Goal: Information Seeking & Learning: Learn about a topic

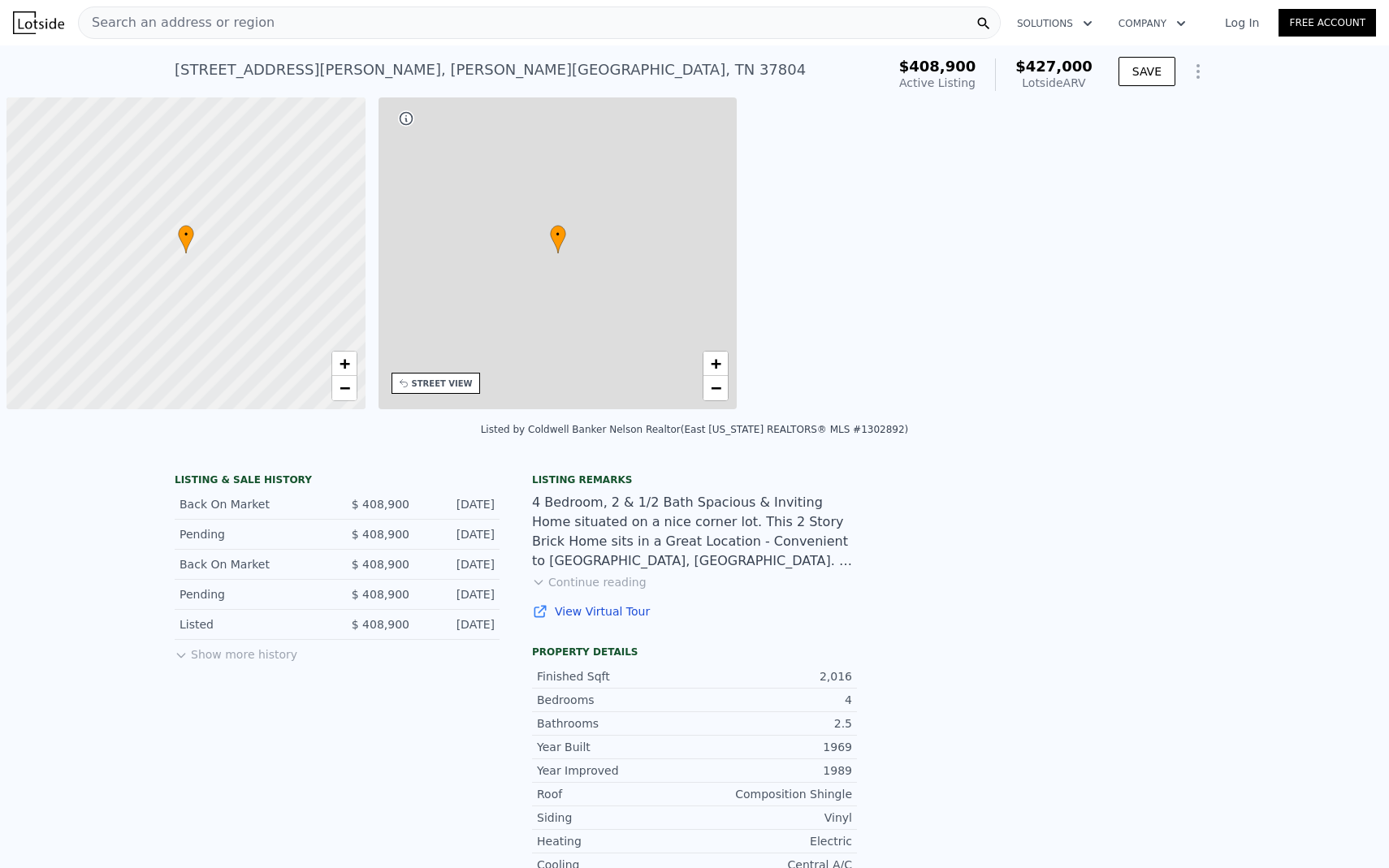
scroll to position [0, 7]
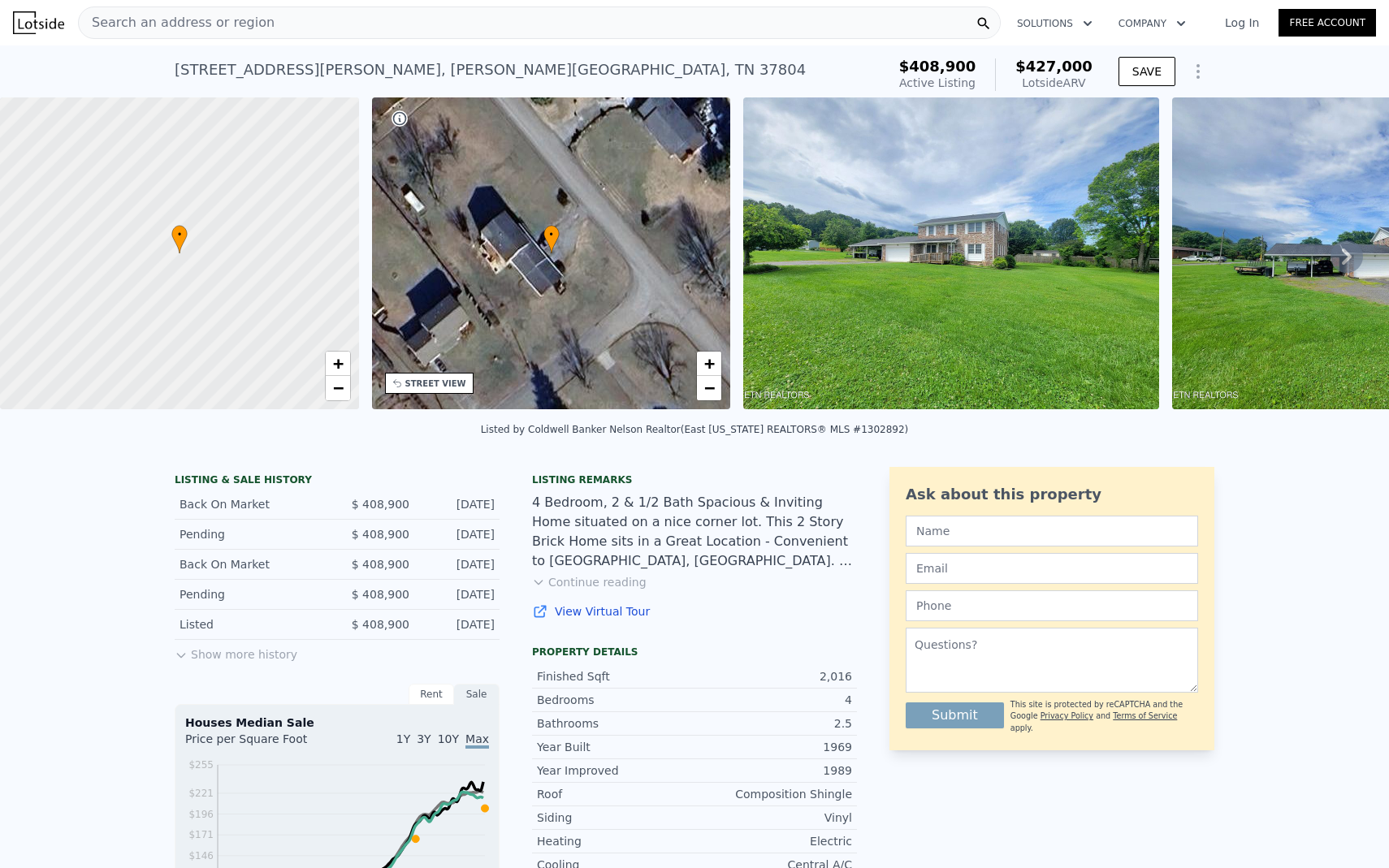
click at [258, 652] on button "Show more history" at bounding box center [236, 650] width 123 height 22
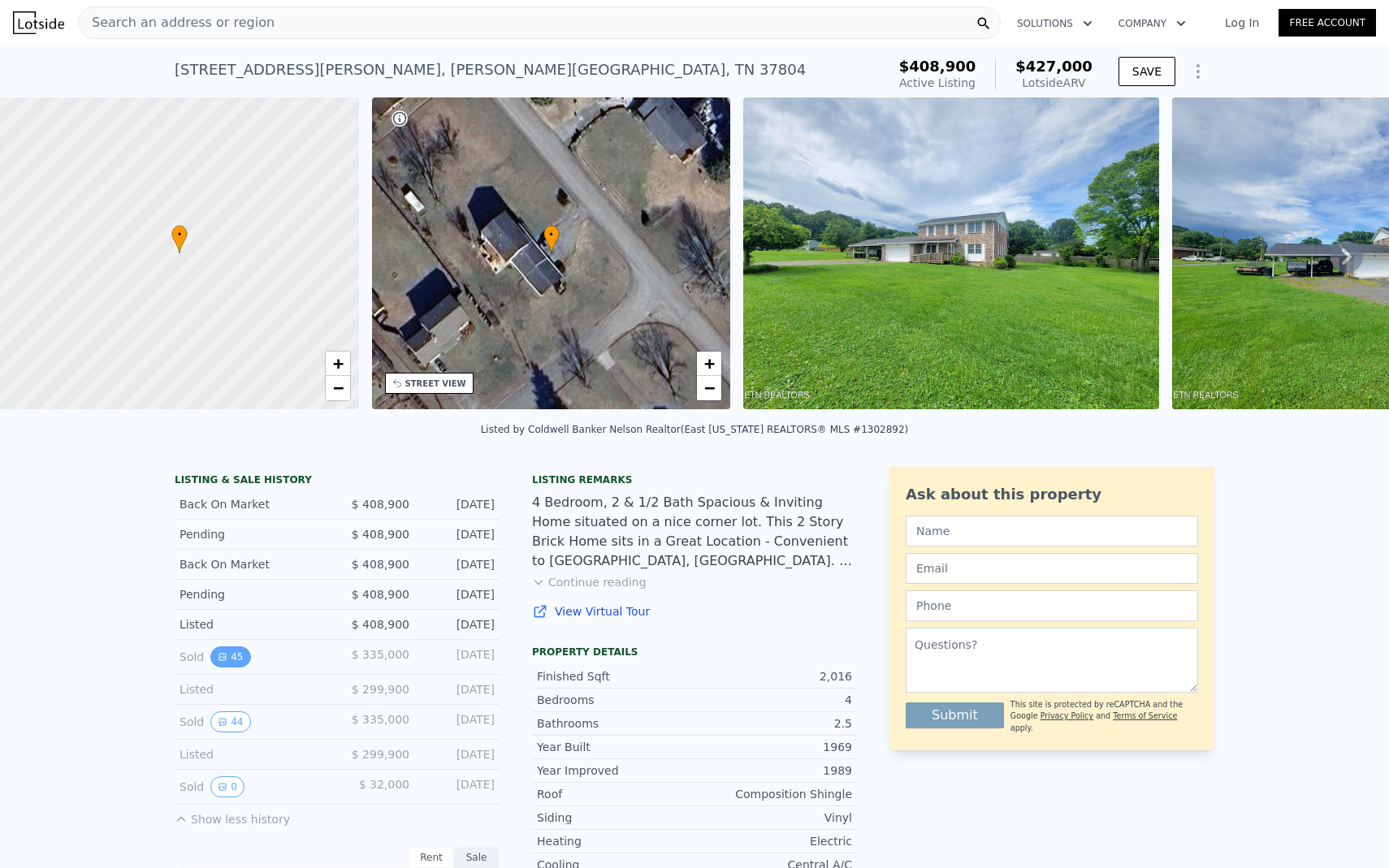
click at [238, 660] on button "45" at bounding box center [230, 657] width 40 height 21
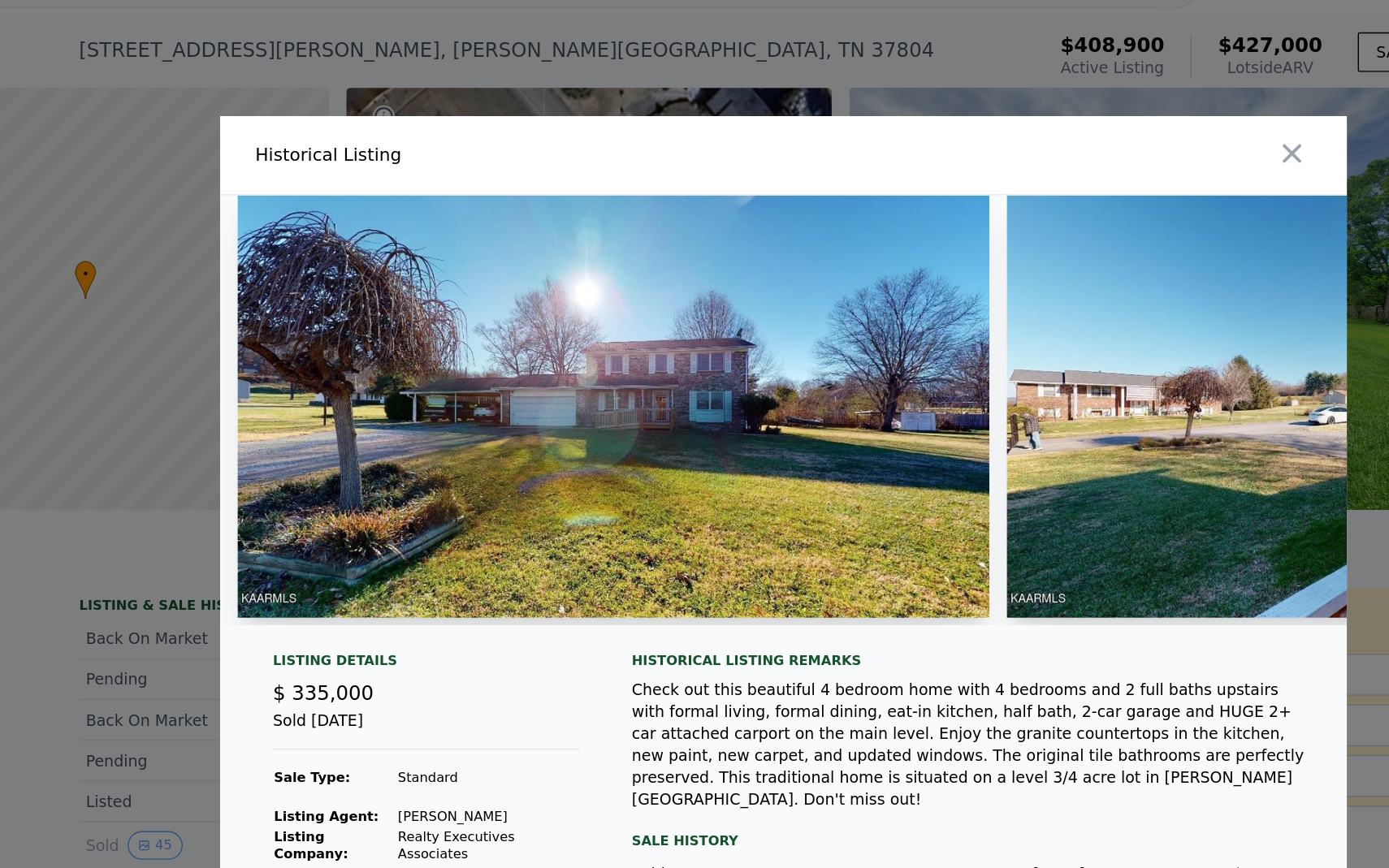
drag, startPoint x: 669, startPoint y: 358, endPoint x: 704, endPoint y: 381, distance: 41.9
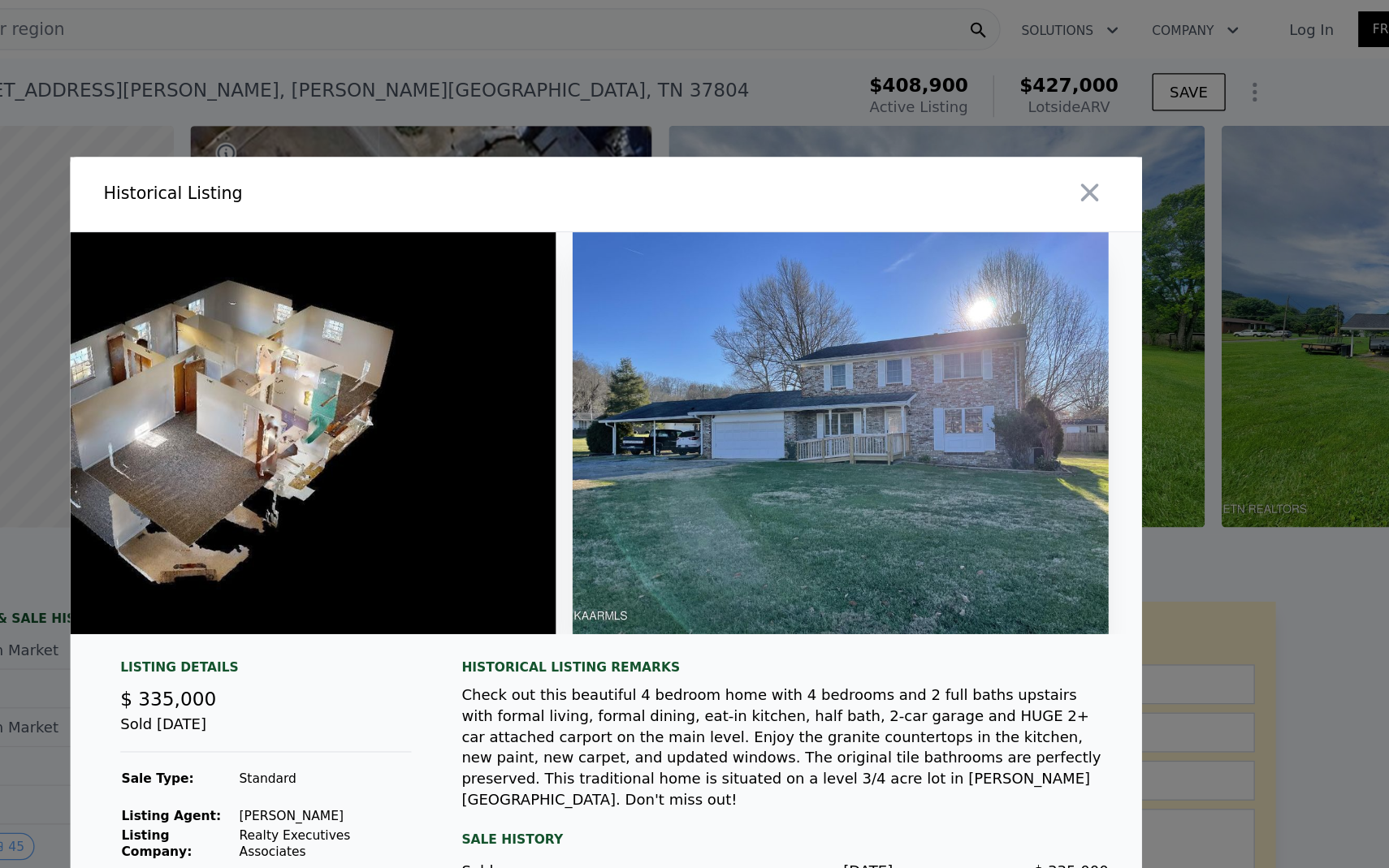
scroll to position [0, 0]
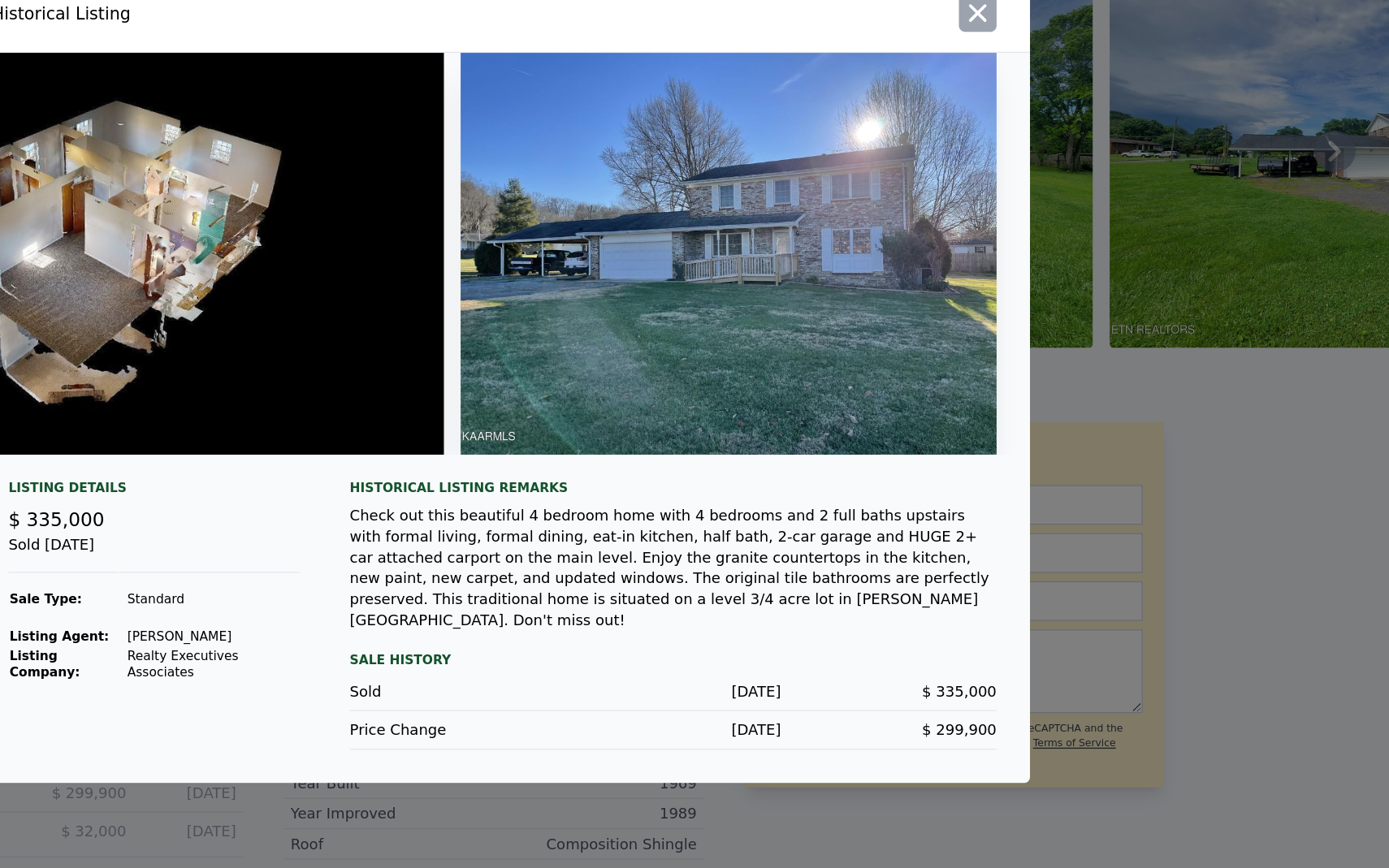
click at [1064, 153] on icon "button" at bounding box center [1070, 149] width 14 height 14
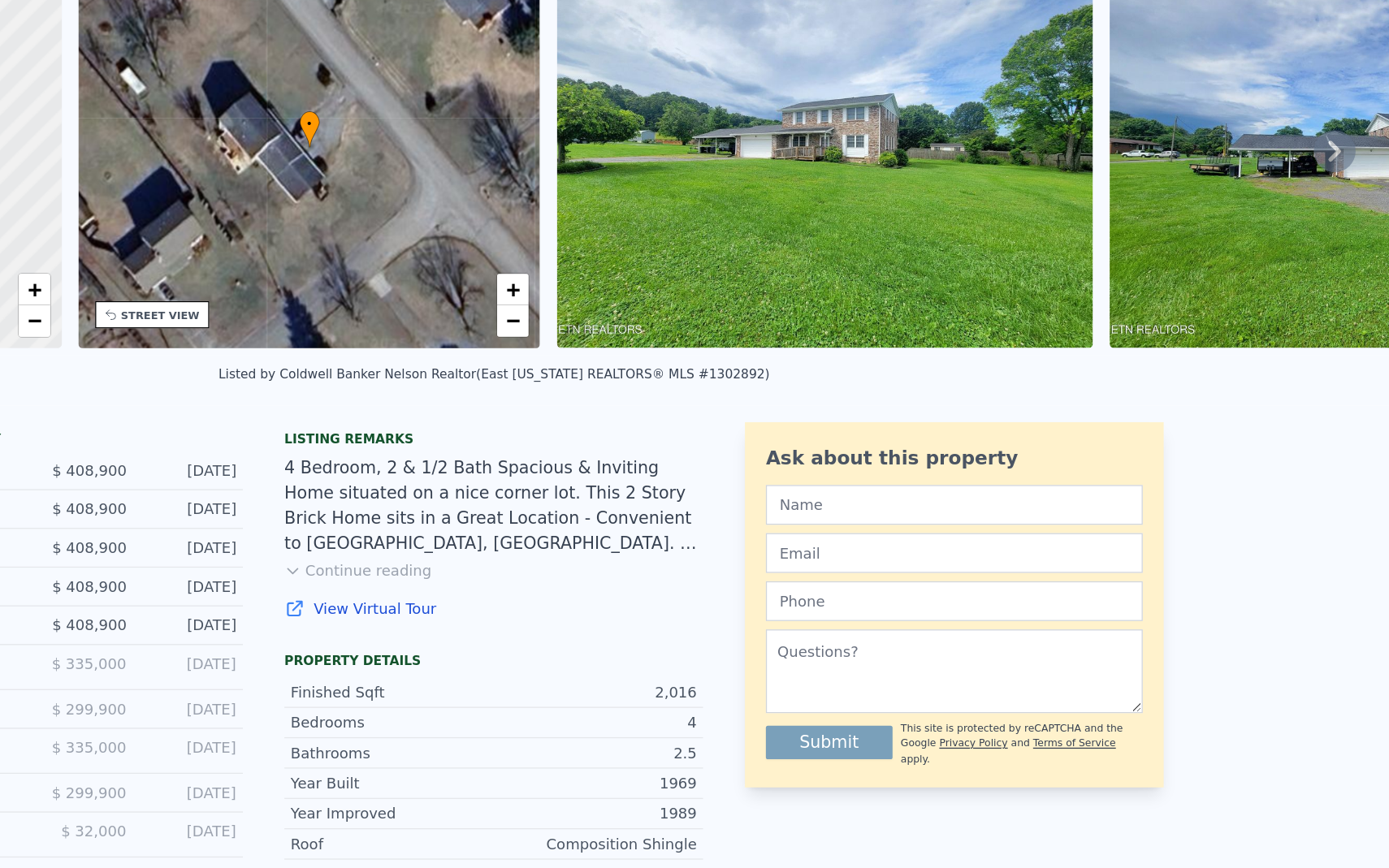
click at [625, 603] on link "View Virtual Tour" at bounding box center [694, 611] width 325 height 17
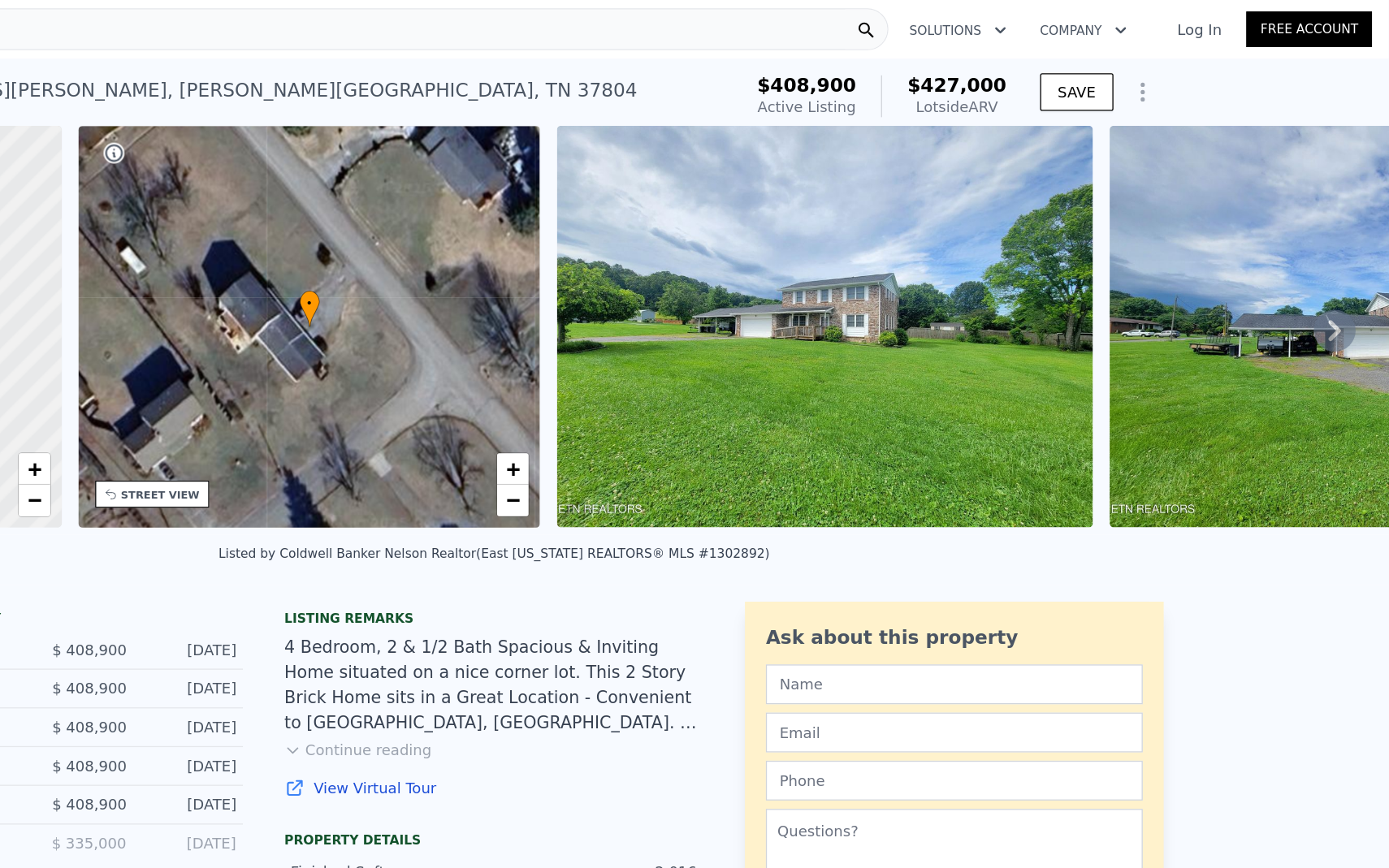
click at [957, 258] on img at bounding box center [950, 253] width 416 height 311
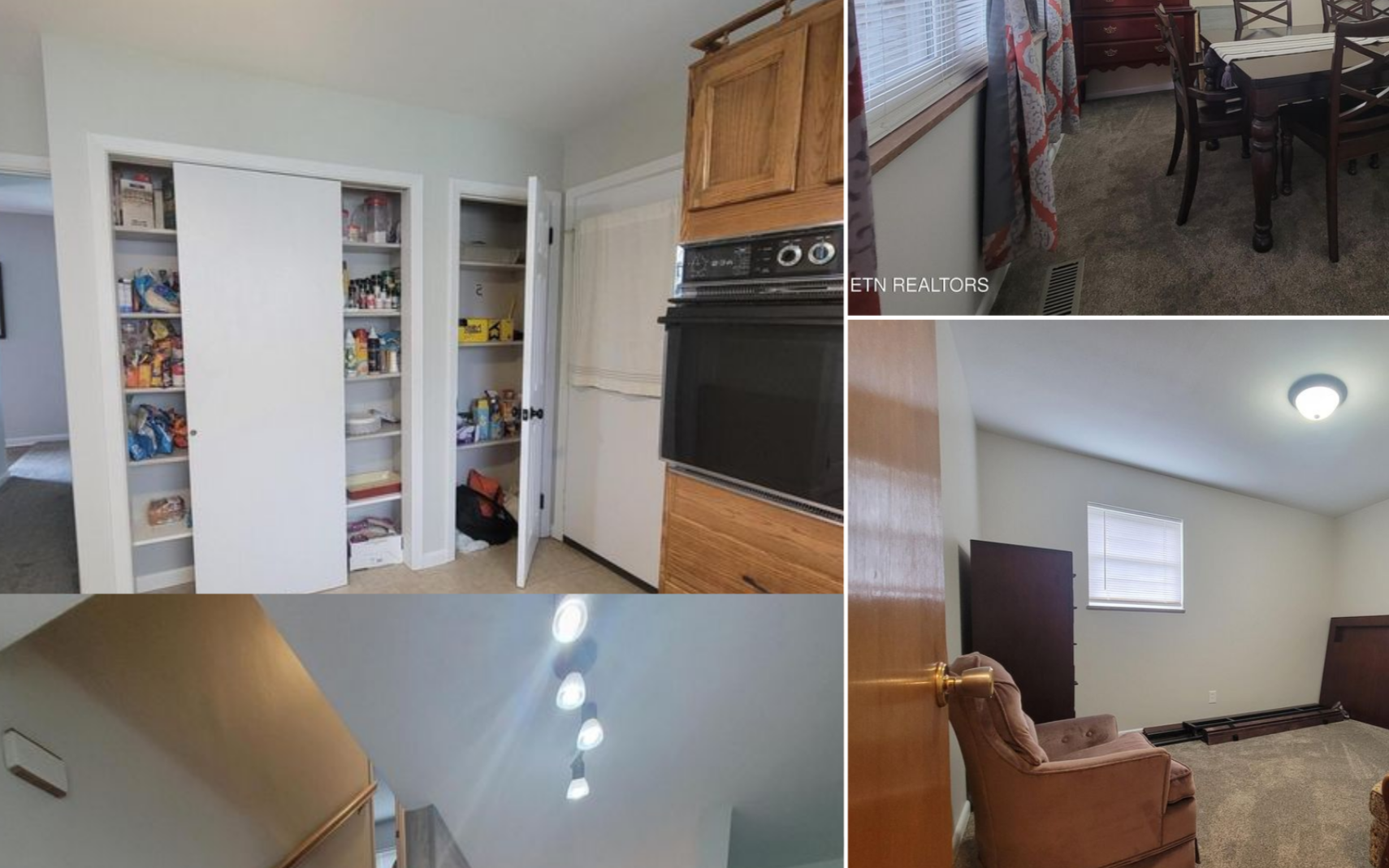
scroll to position [2707, 0]
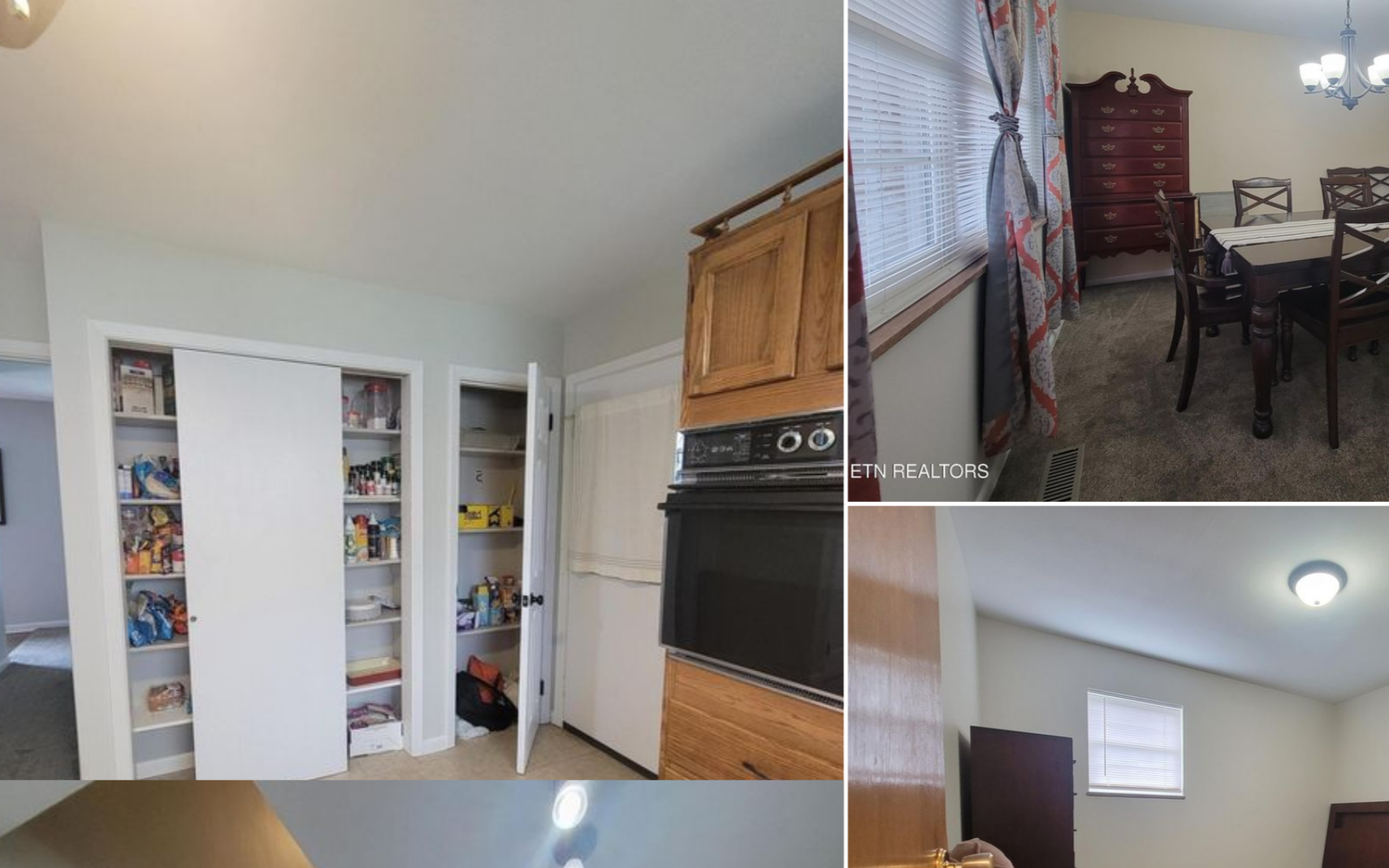
click at [567, 325] on img at bounding box center [347, 459] width 689 height 919
click at [537, 382] on img at bounding box center [347, 459] width 689 height 919
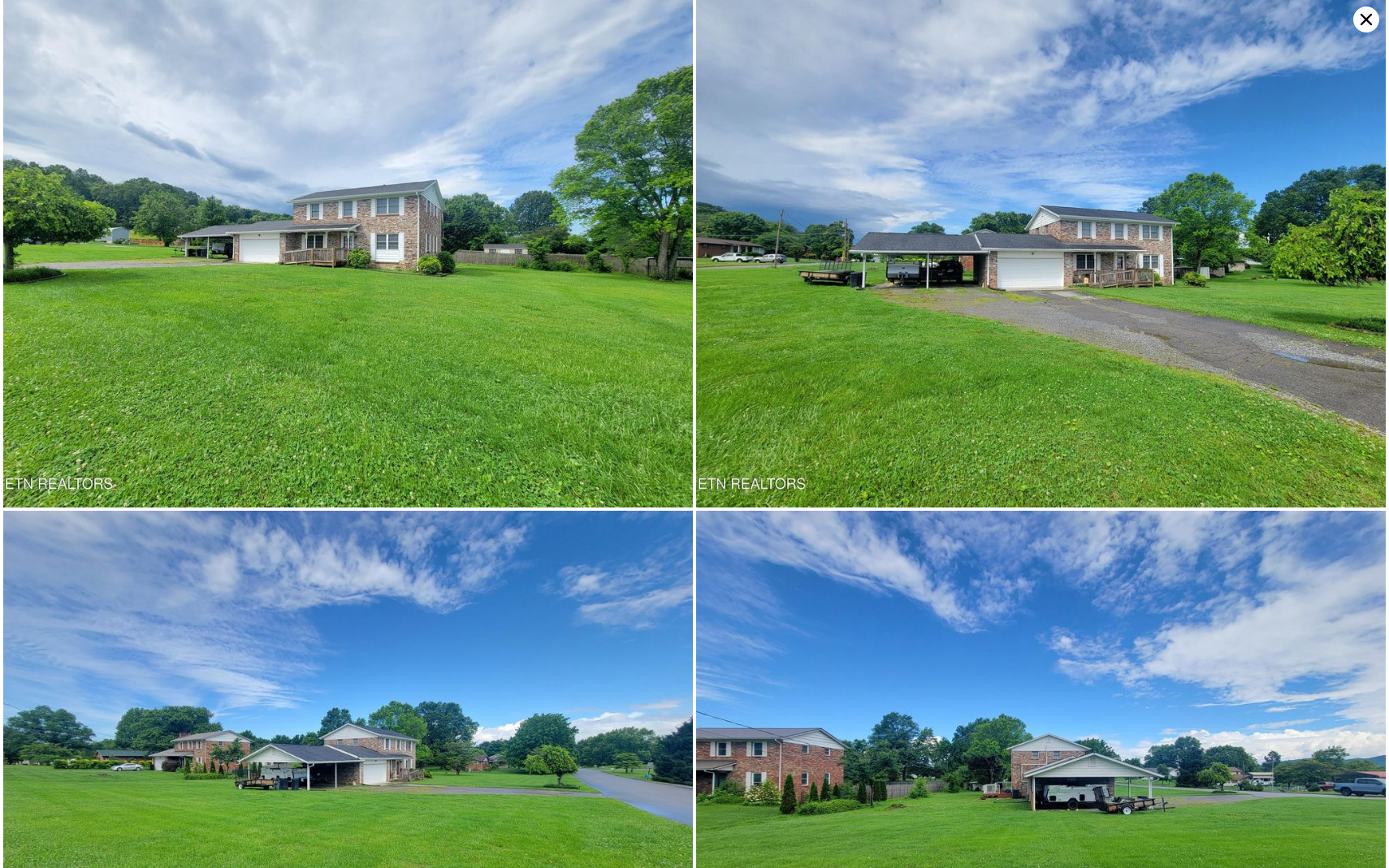
scroll to position [0, 0]
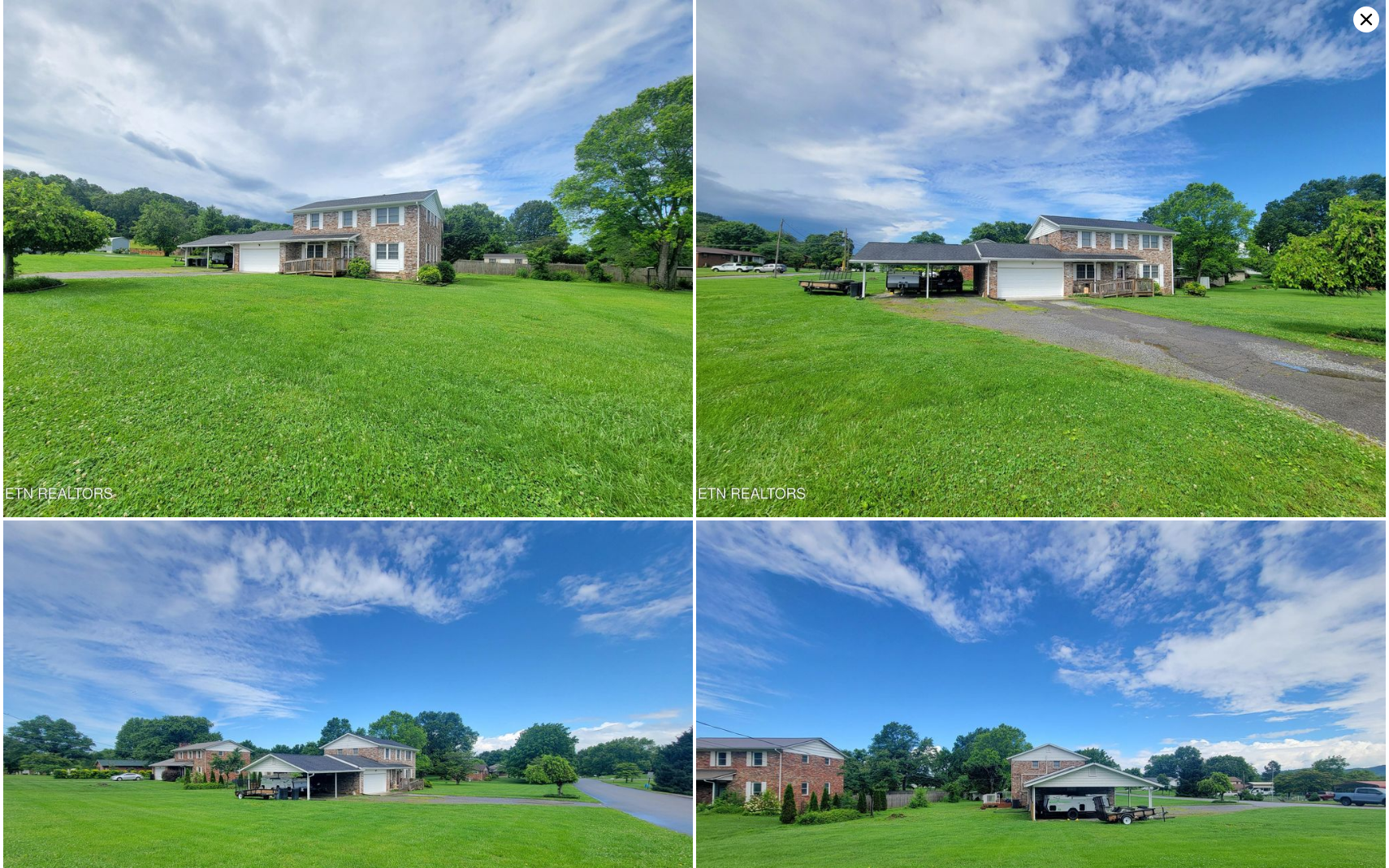
click at [1363, 24] on icon at bounding box center [1366, 19] width 26 height 26
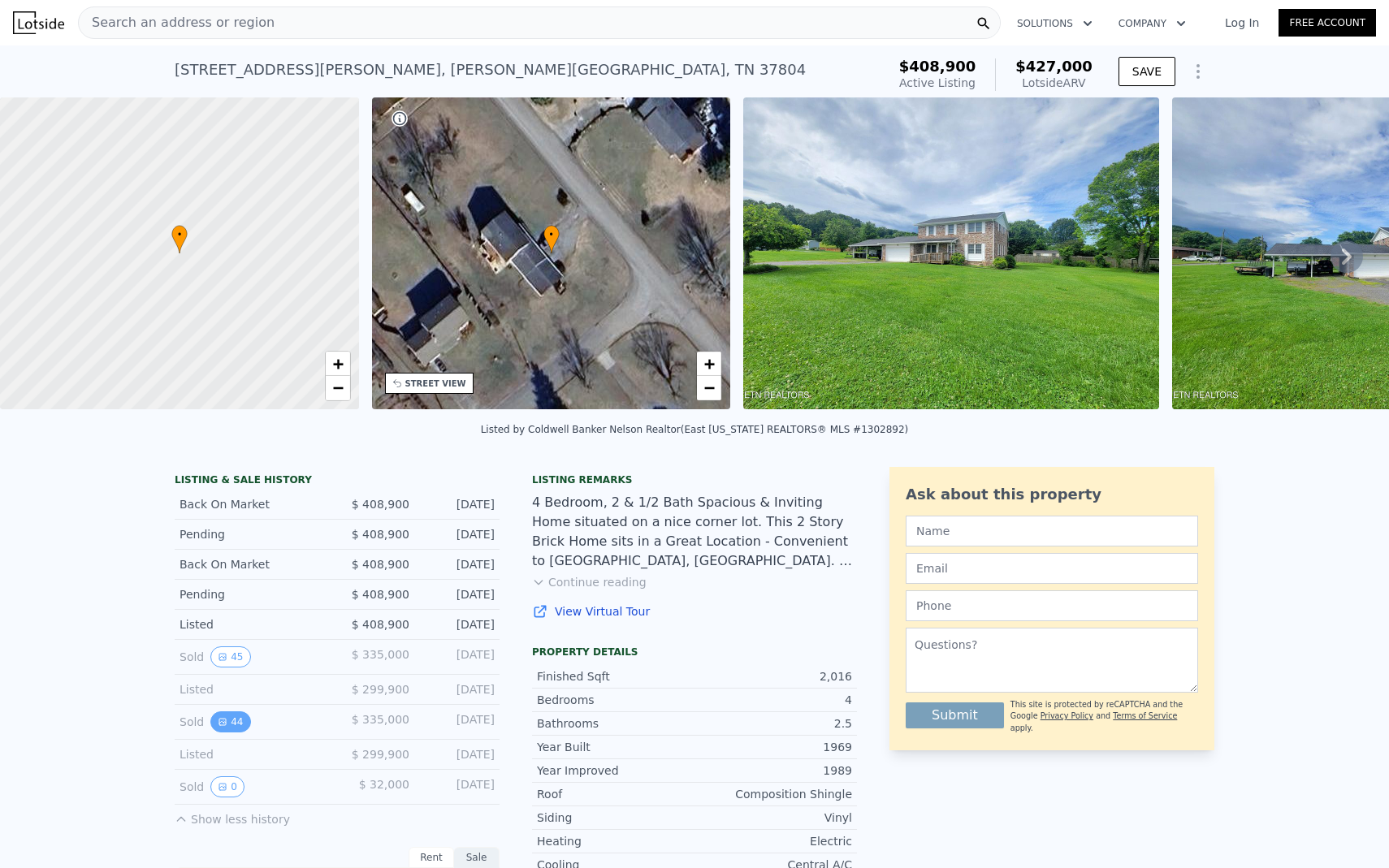
click at [231, 726] on button "44" at bounding box center [230, 722] width 40 height 21
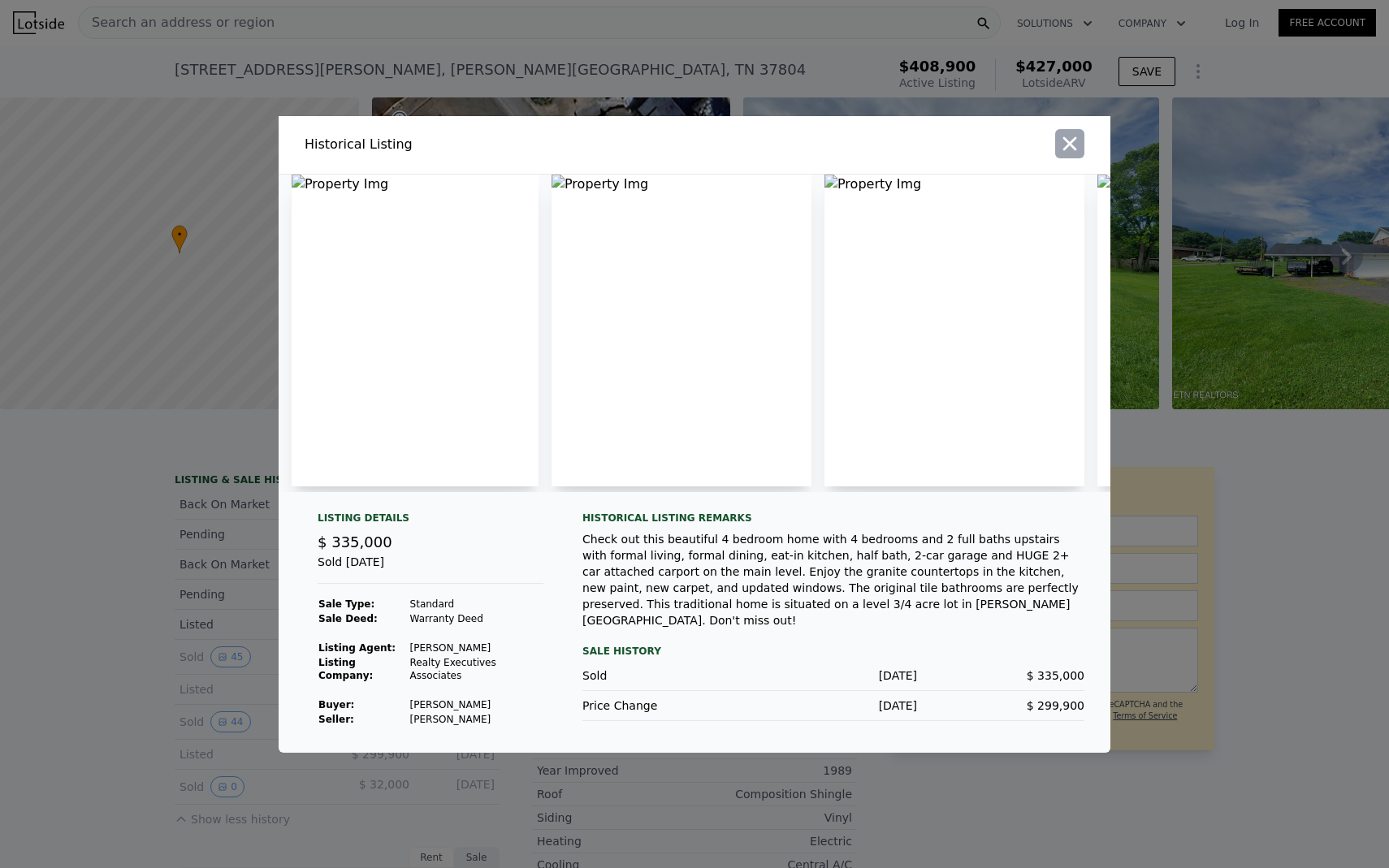
click at [1071, 145] on icon "button" at bounding box center [1070, 143] width 14 height 14
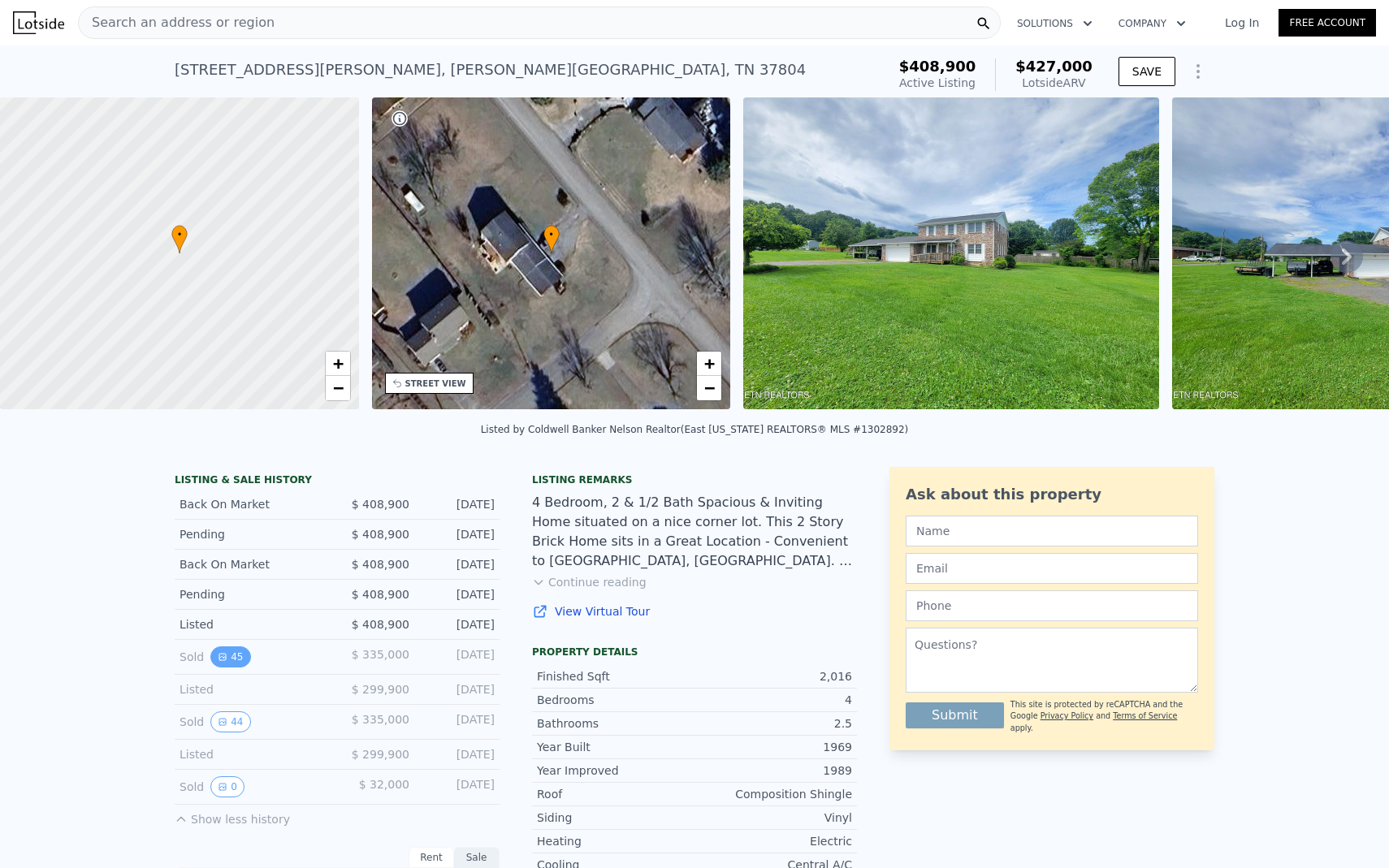
click at [215, 658] on button "45" at bounding box center [230, 657] width 40 height 21
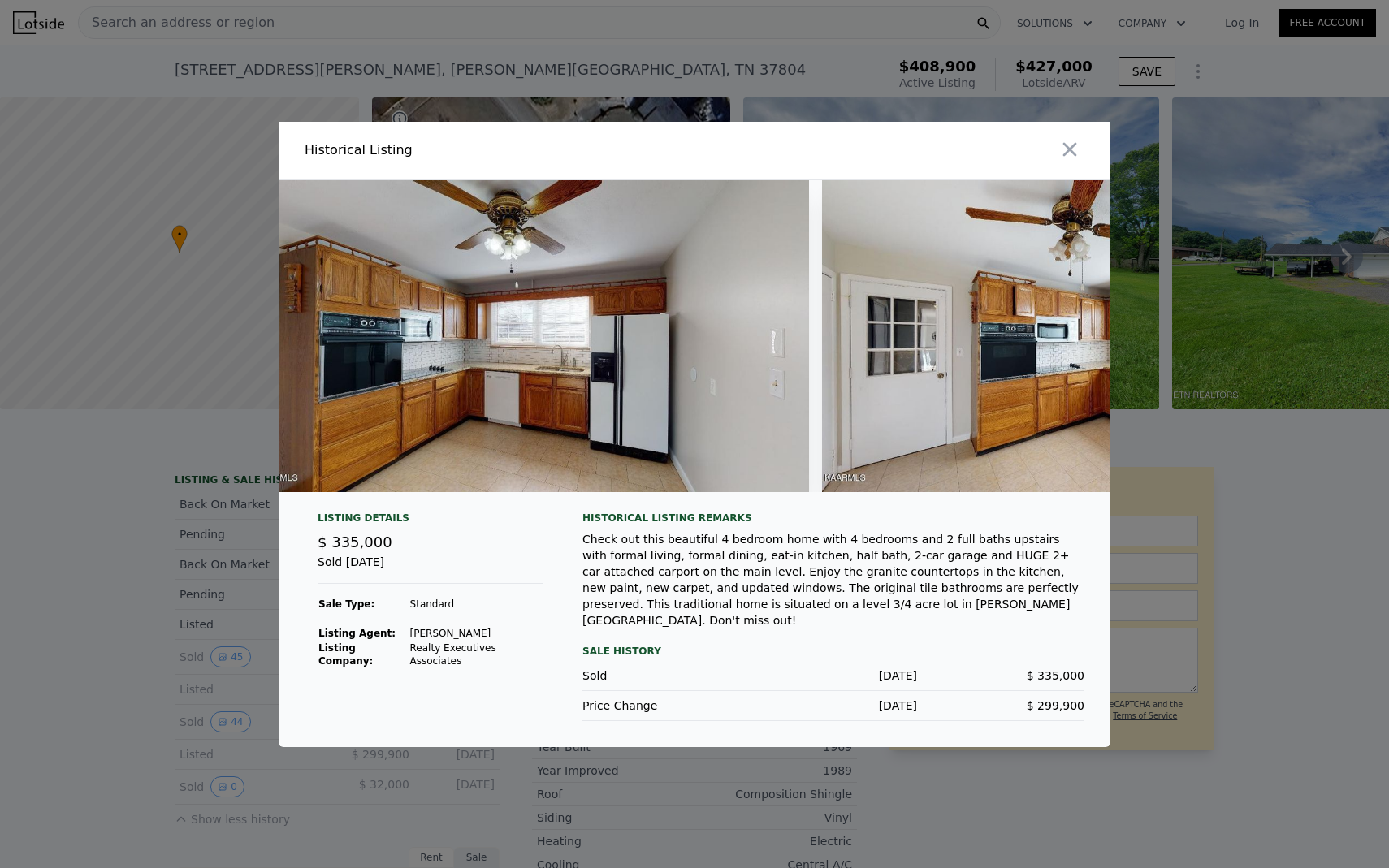
scroll to position [0, 12488]
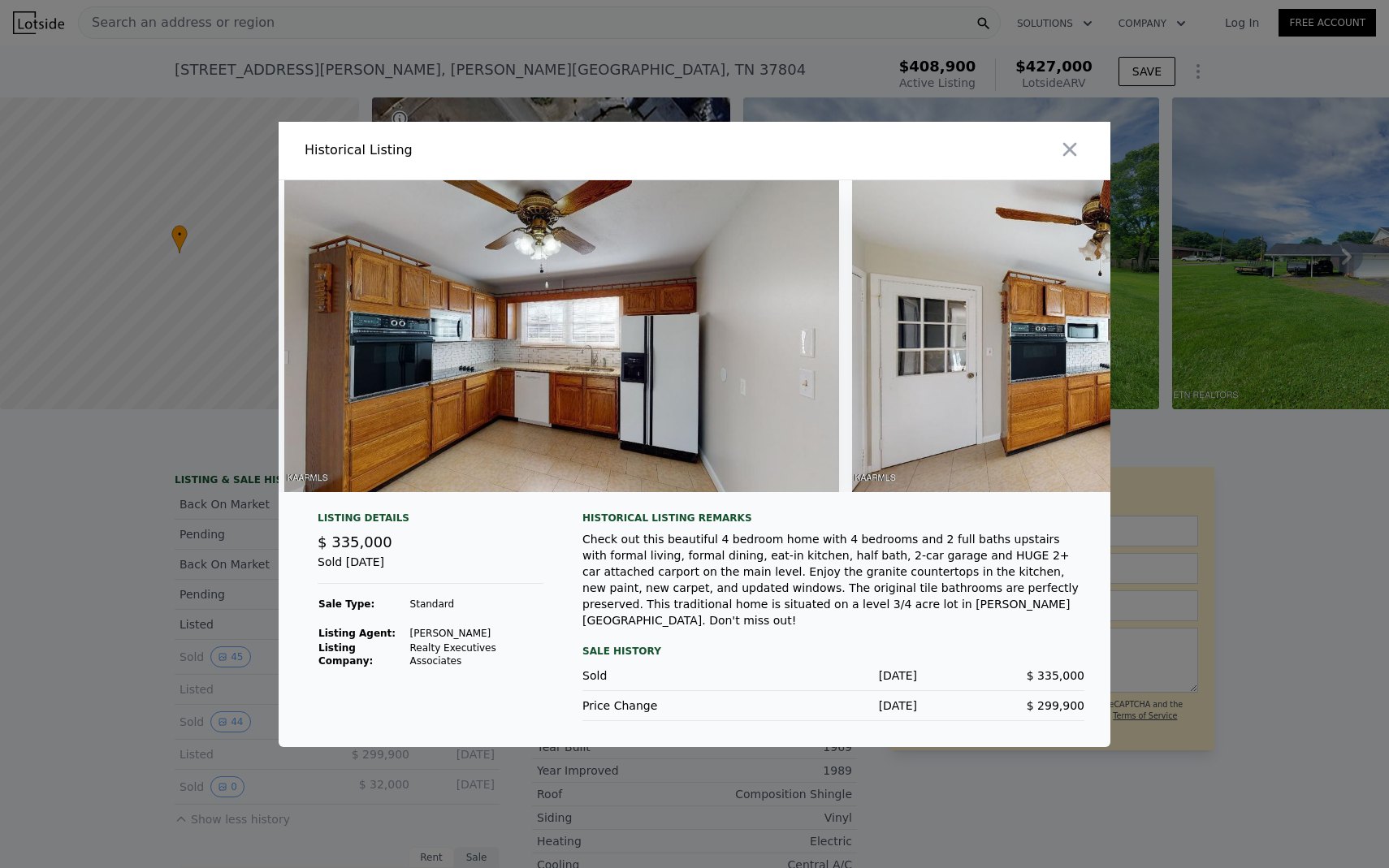
click at [652, 355] on img at bounding box center [562, 336] width 555 height 311
click at [671, 408] on img at bounding box center [562, 336] width 555 height 311
click at [1065, 160] on icon "button" at bounding box center [1069, 149] width 22 height 22
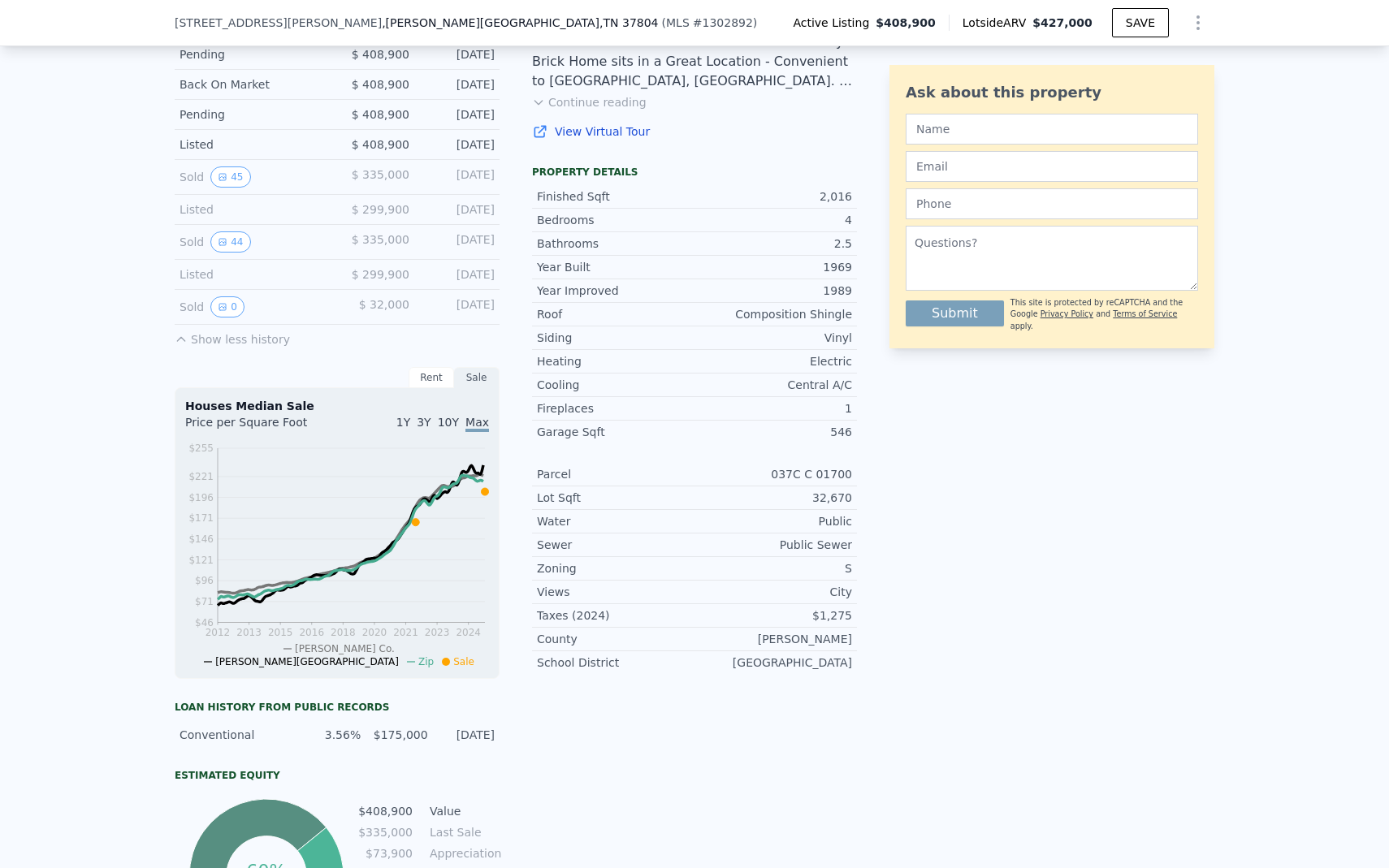
scroll to position [0, 0]
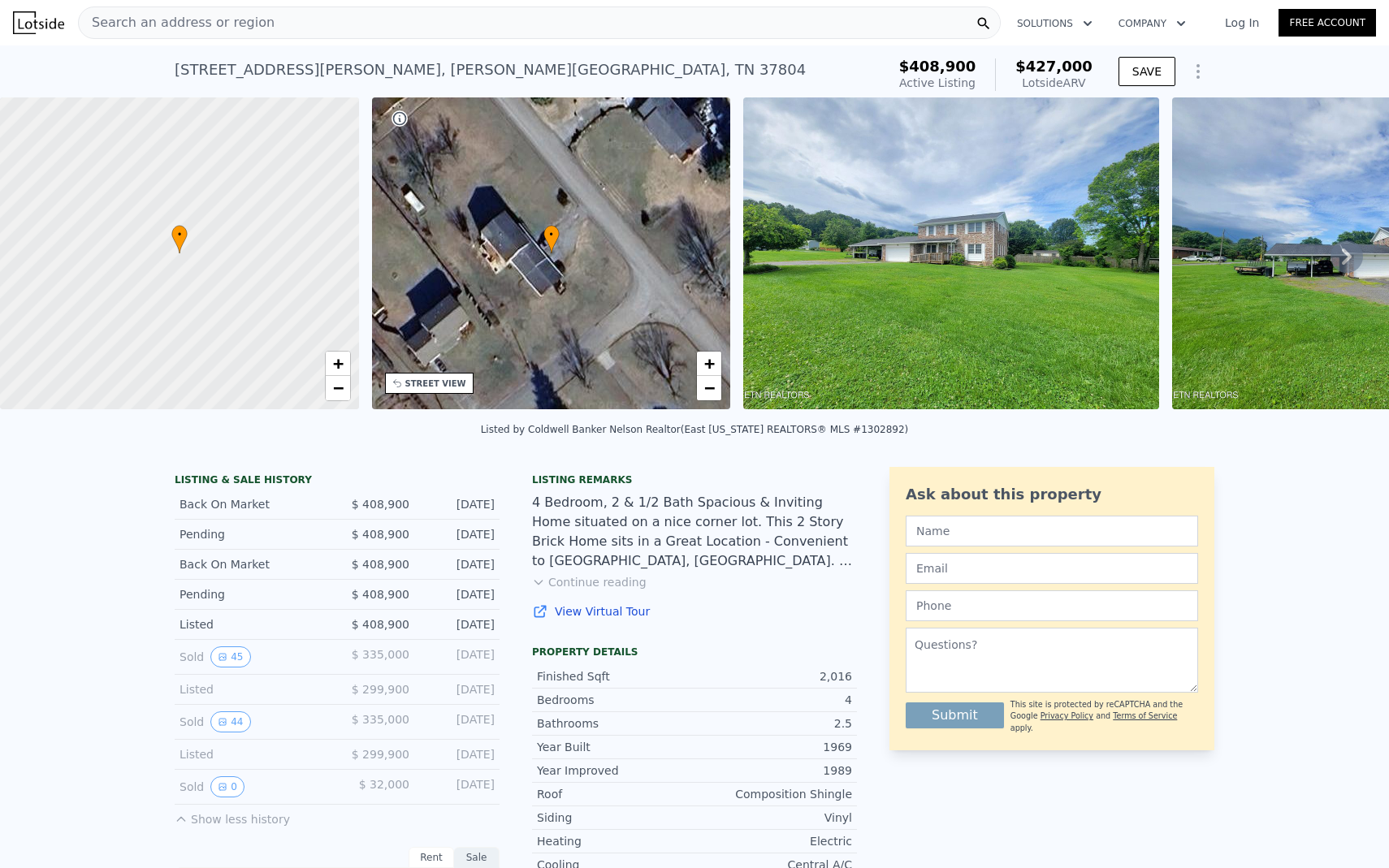
click at [880, 233] on img at bounding box center [950, 253] width 416 height 311
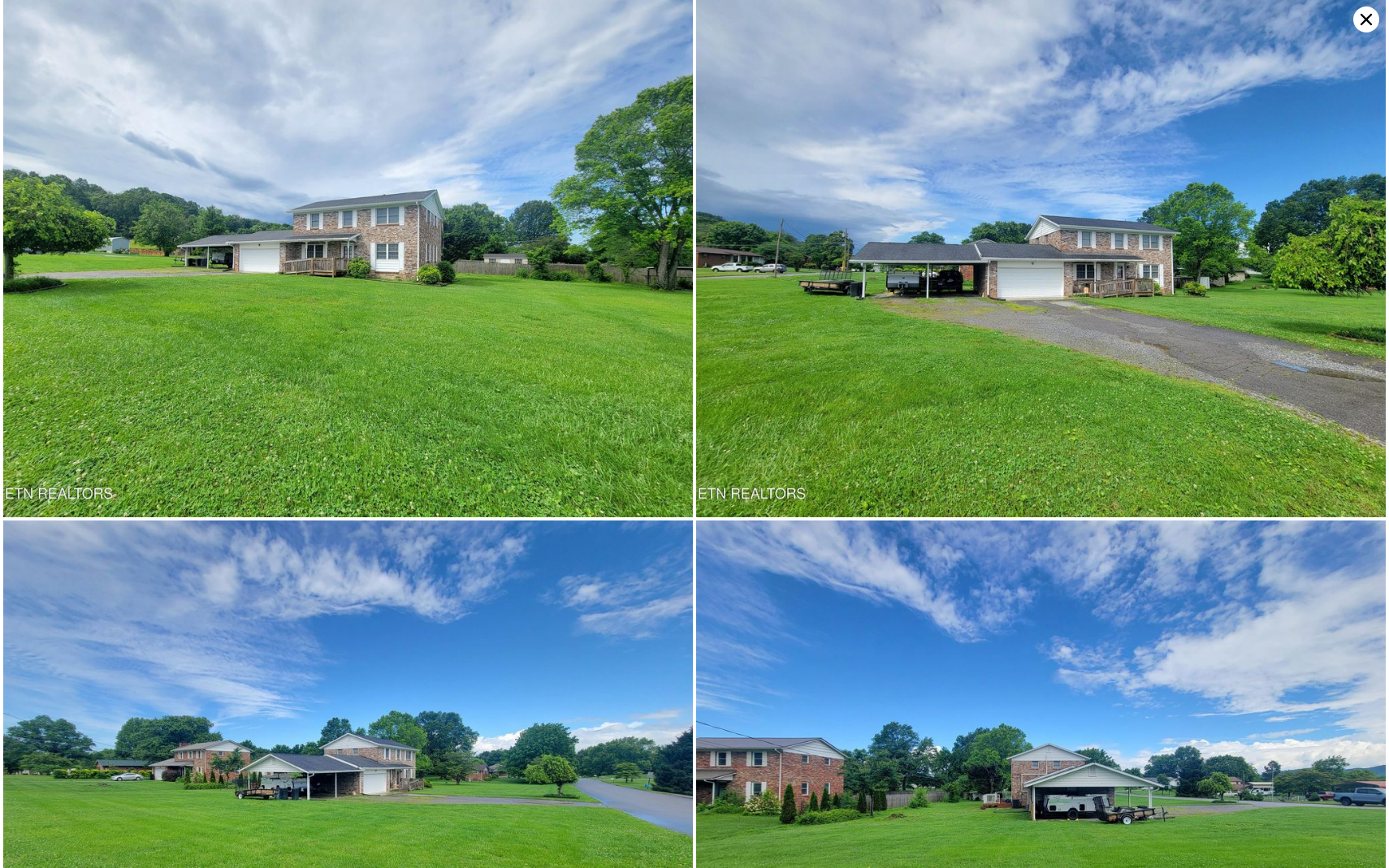
click at [1366, 23] on icon at bounding box center [1366, 19] width 26 height 26
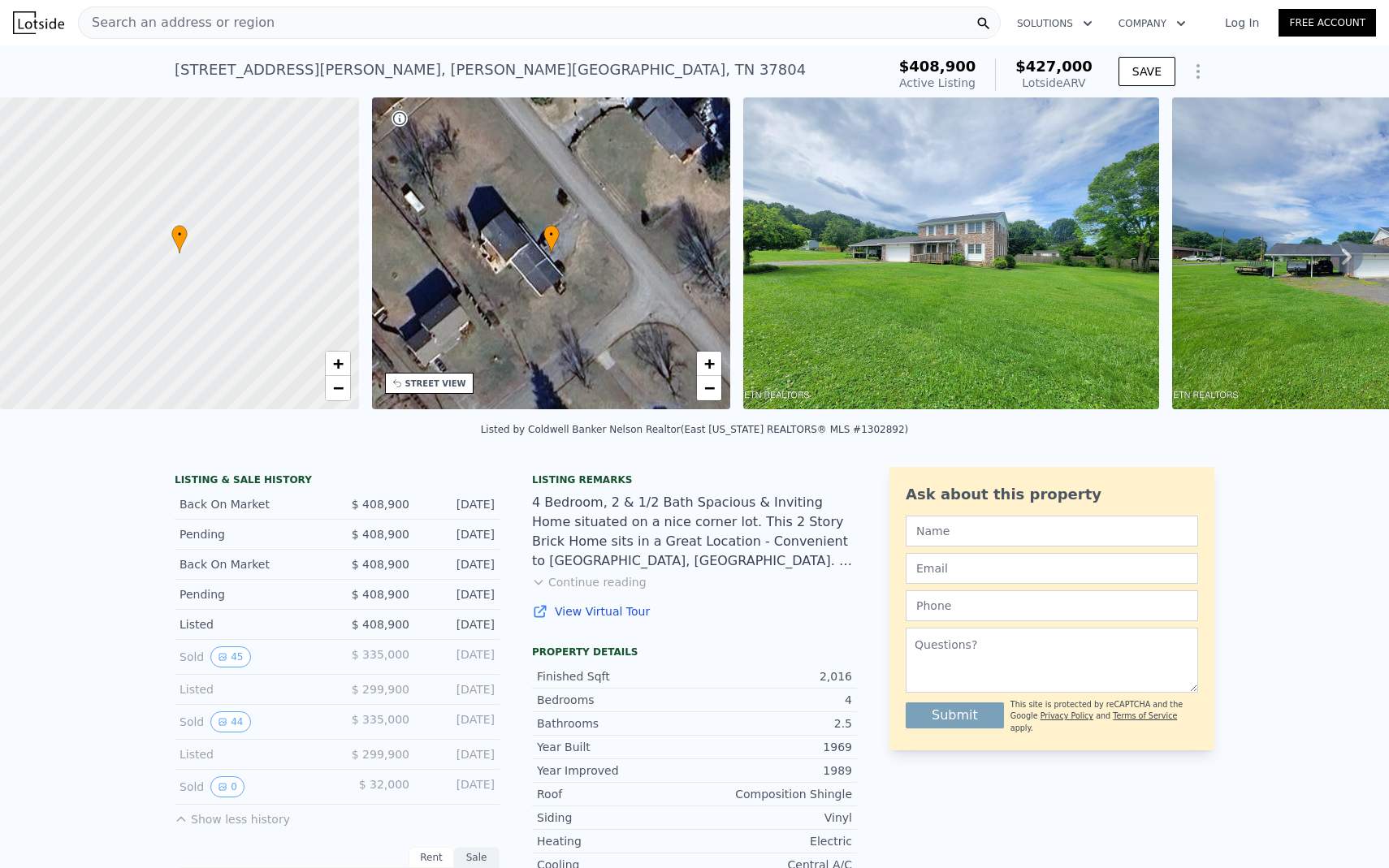
scroll to position [2, 0]
